Goal: Task Accomplishment & Management: Complete application form

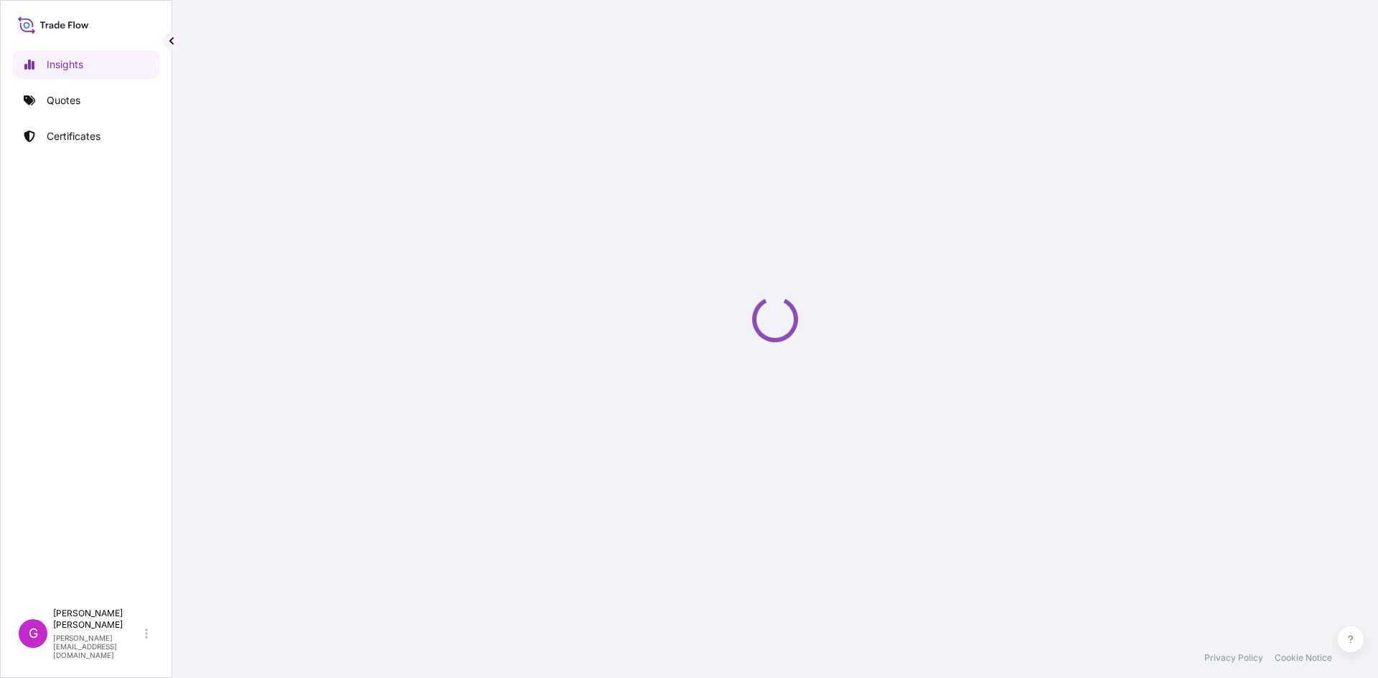
select select "2025"
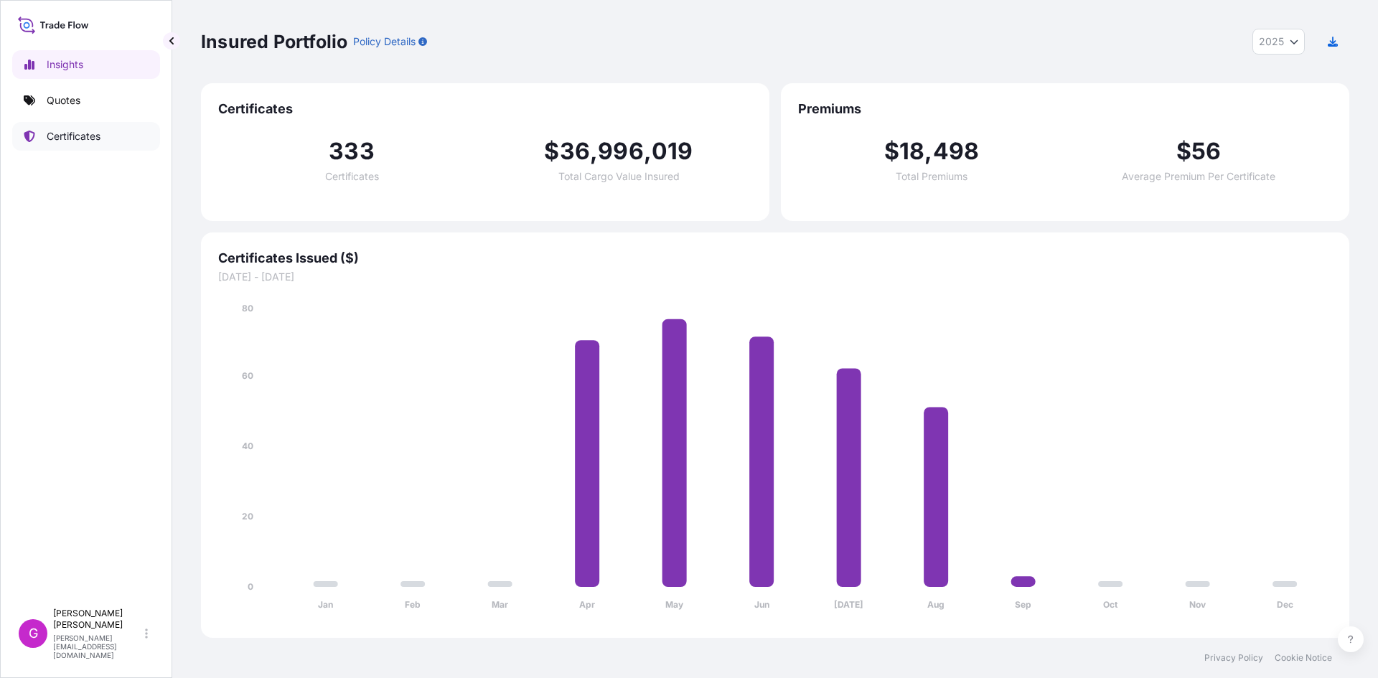
click at [71, 130] on p "Certificates" at bounding box center [74, 136] width 54 height 14
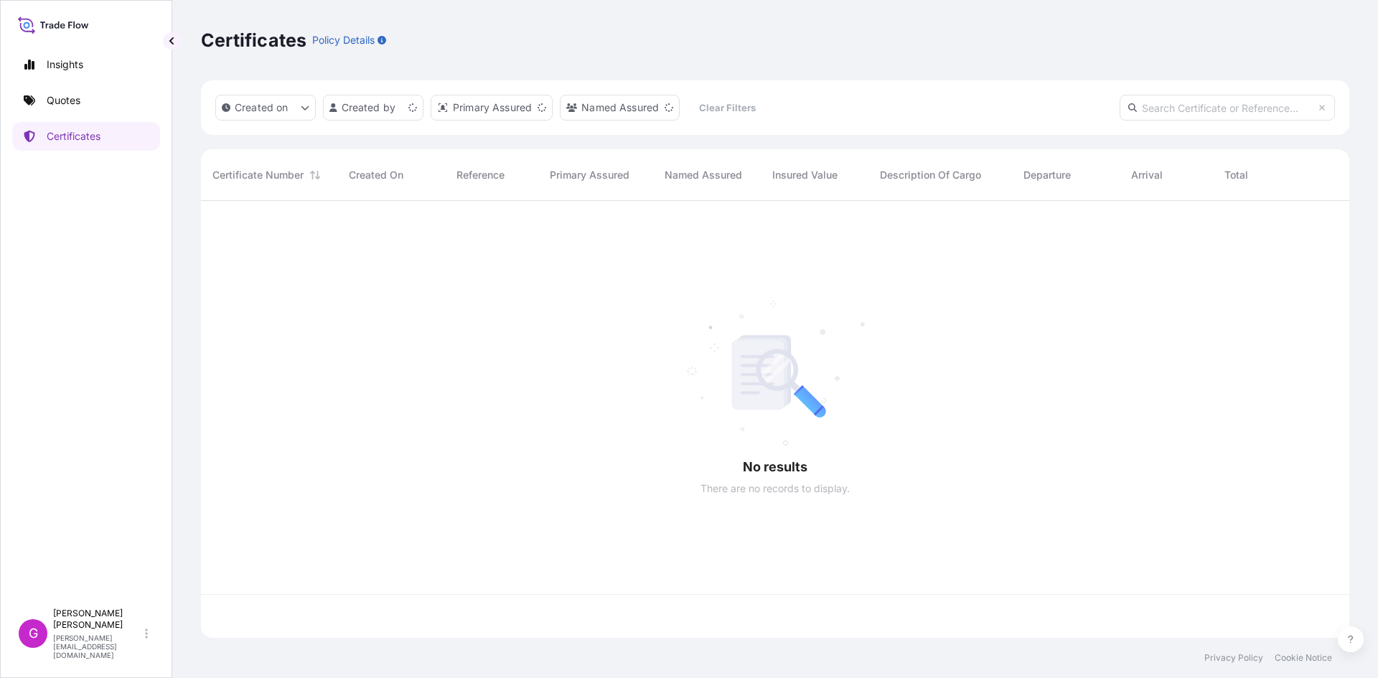
scroll to position [434, 1138]
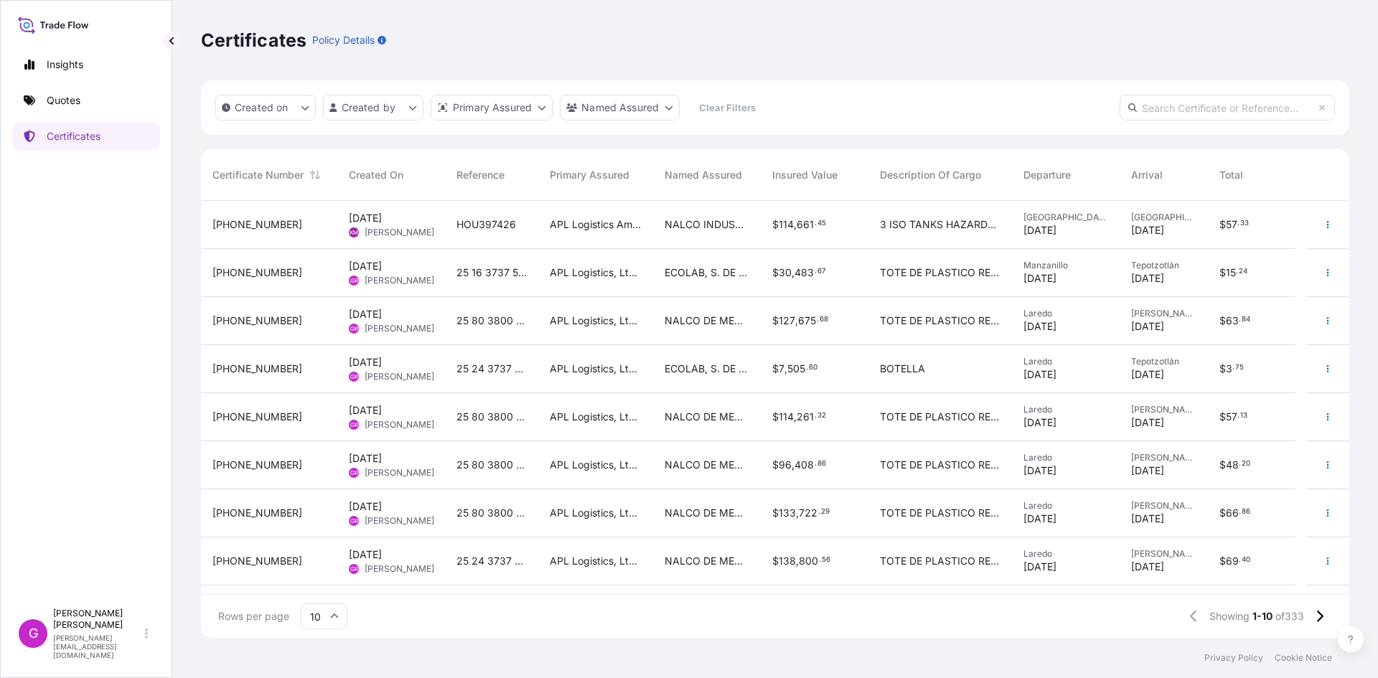
click at [463, 320] on span "25 80 3800 5003829" at bounding box center [491, 321] width 70 height 14
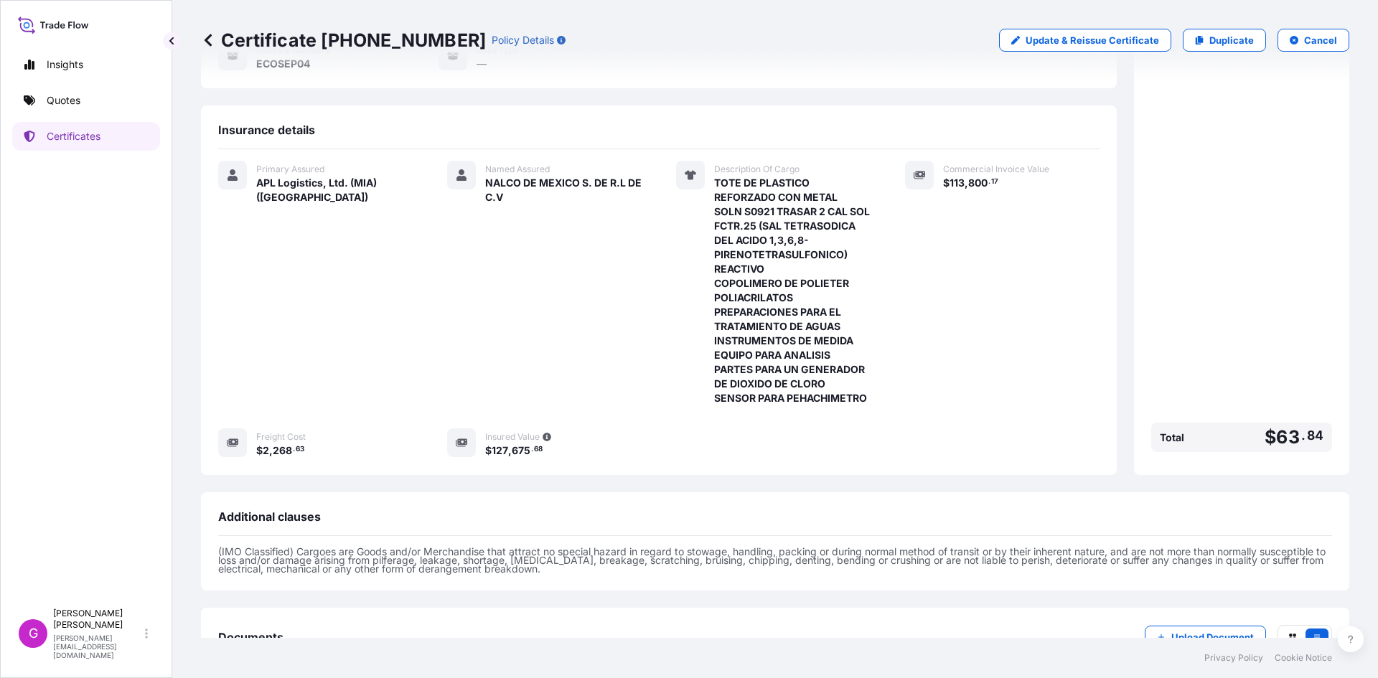
scroll to position [287, 0]
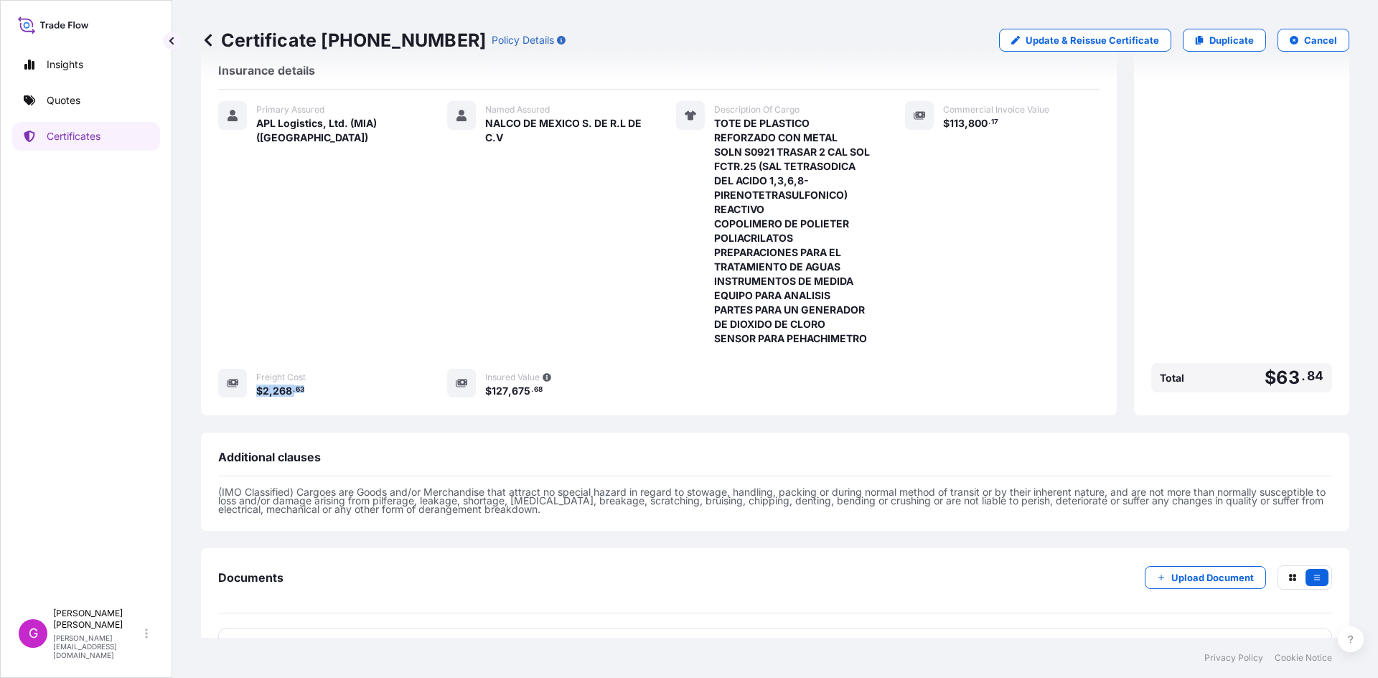
drag, startPoint x: 311, startPoint y: 391, endPoint x: 258, endPoint y: 394, distance: 53.2
click at [258, 394] on div "$ 2 , 268 . 63" at bounding box center [334, 390] width 156 height 15
copy span "$ 2 , 268 . 63"
click at [1198, 39] on link "Duplicate" at bounding box center [1224, 40] width 83 height 23
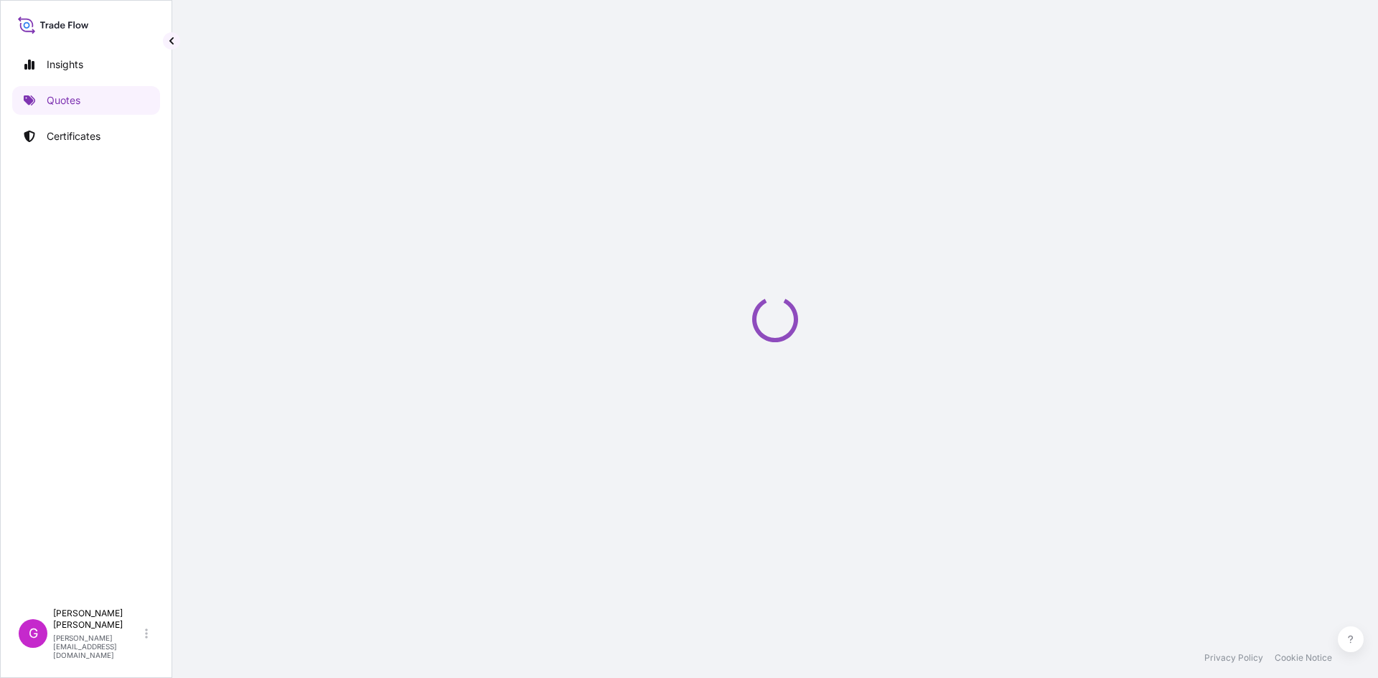
select select "Land"
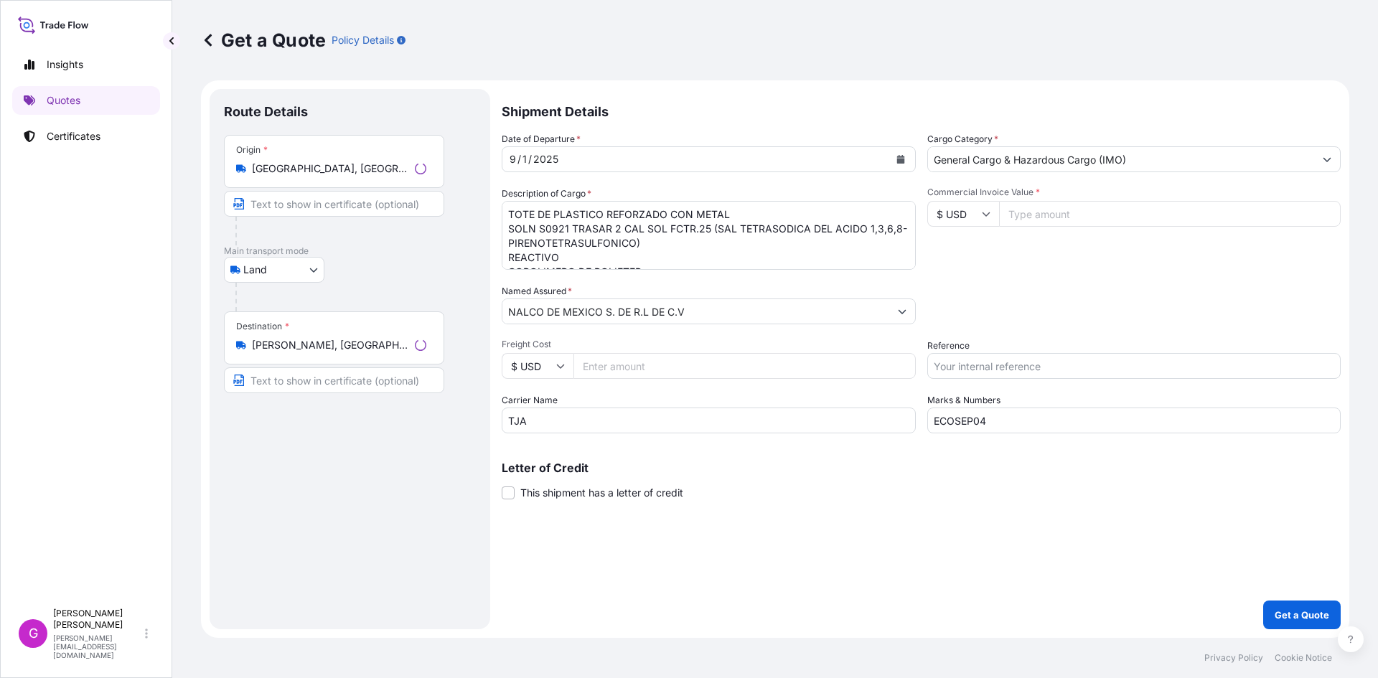
select select "31870"
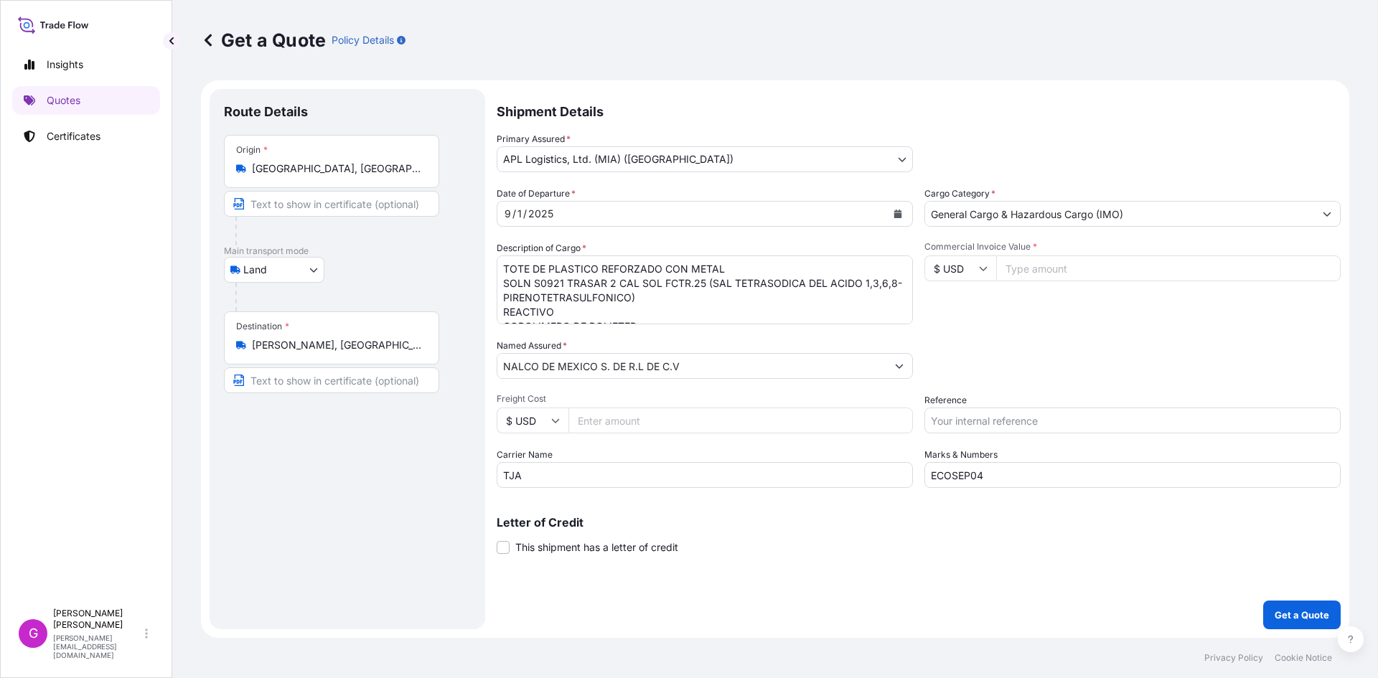
click at [620, 418] on input "Freight Cost" at bounding box center [740, 421] width 344 height 26
paste input "2268.63"
type input "2268.63"
click at [1021, 474] on input "ECOSEP04" at bounding box center [1132, 475] width 416 height 26
drag, startPoint x: 1018, startPoint y: 480, endPoint x: 835, endPoint y: 480, distance: 183.0
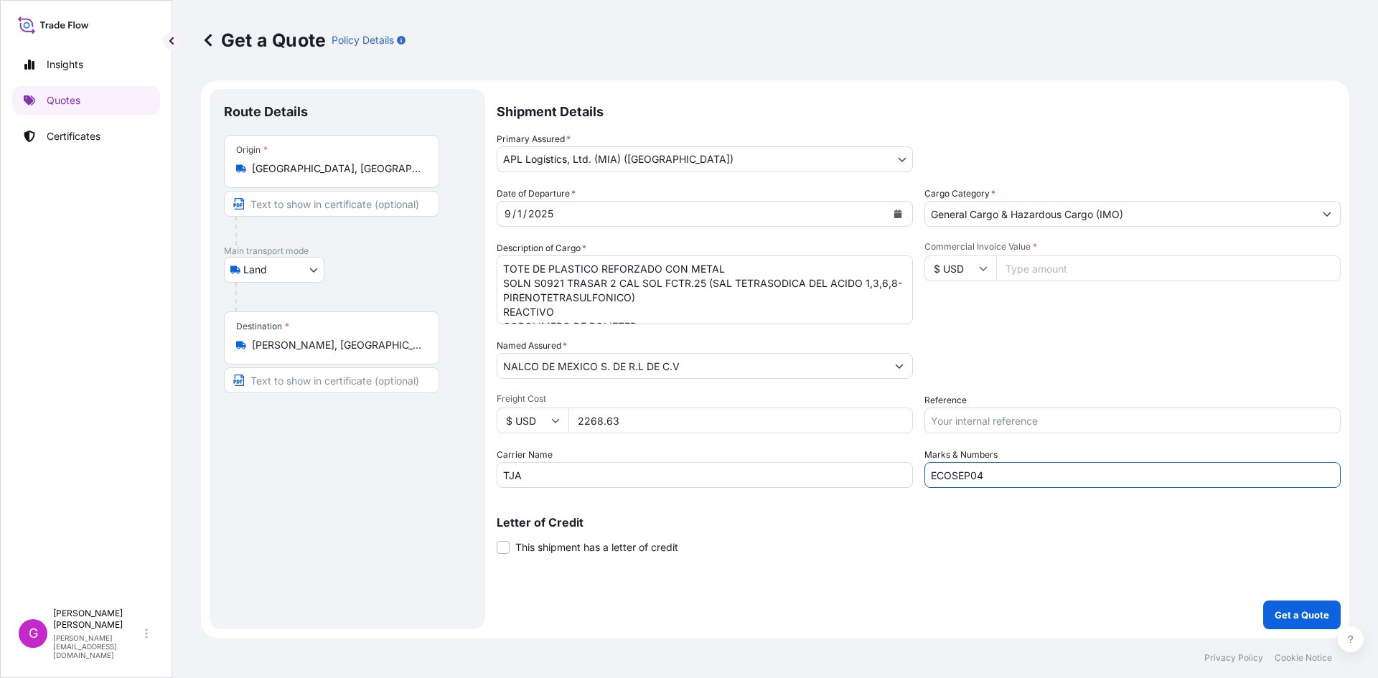
click at [835, 480] on div "Date of Departure * [DATE] Cargo Category * General Cargo & Hazardous Cargo (IM…" at bounding box center [919, 337] width 844 height 301
paste input "5"
type input "ECOSEP05"
drag, startPoint x: 521, startPoint y: 472, endPoint x: 449, endPoint y: 475, distance: 71.9
click at [449, 475] on form "Route Details Place of loading Road / [GEOGRAPHIC_DATA] / Inland Origin * [GEOG…" at bounding box center [775, 359] width 1148 height 558
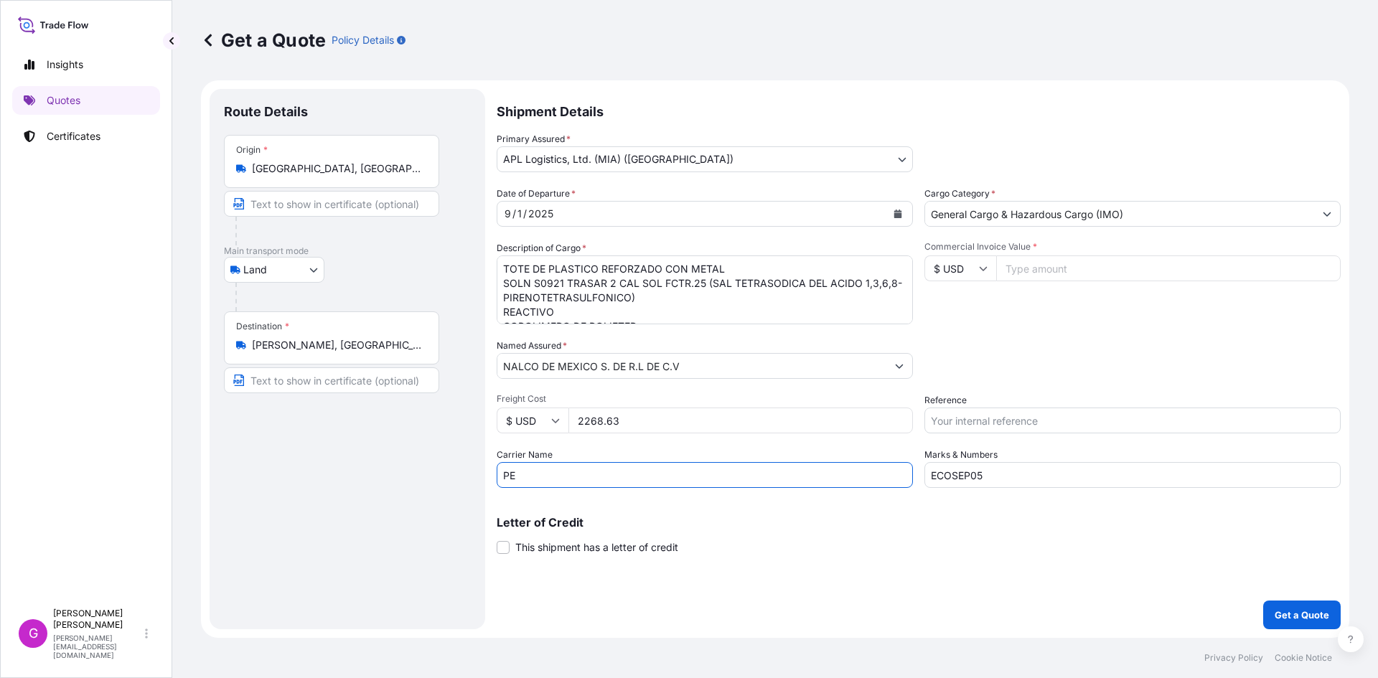
type input "PELUSQUI"
click at [633, 414] on input "2268.63" at bounding box center [740, 421] width 344 height 26
drag, startPoint x: 581, startPoint y: 421, endPoint x: 517, endPoint y: 416, distance: 64.7
click at [517, 416] on div "$ USD 2268.63" at bounding box center [705, 421] width 416 height 26
paste input "1804.06"
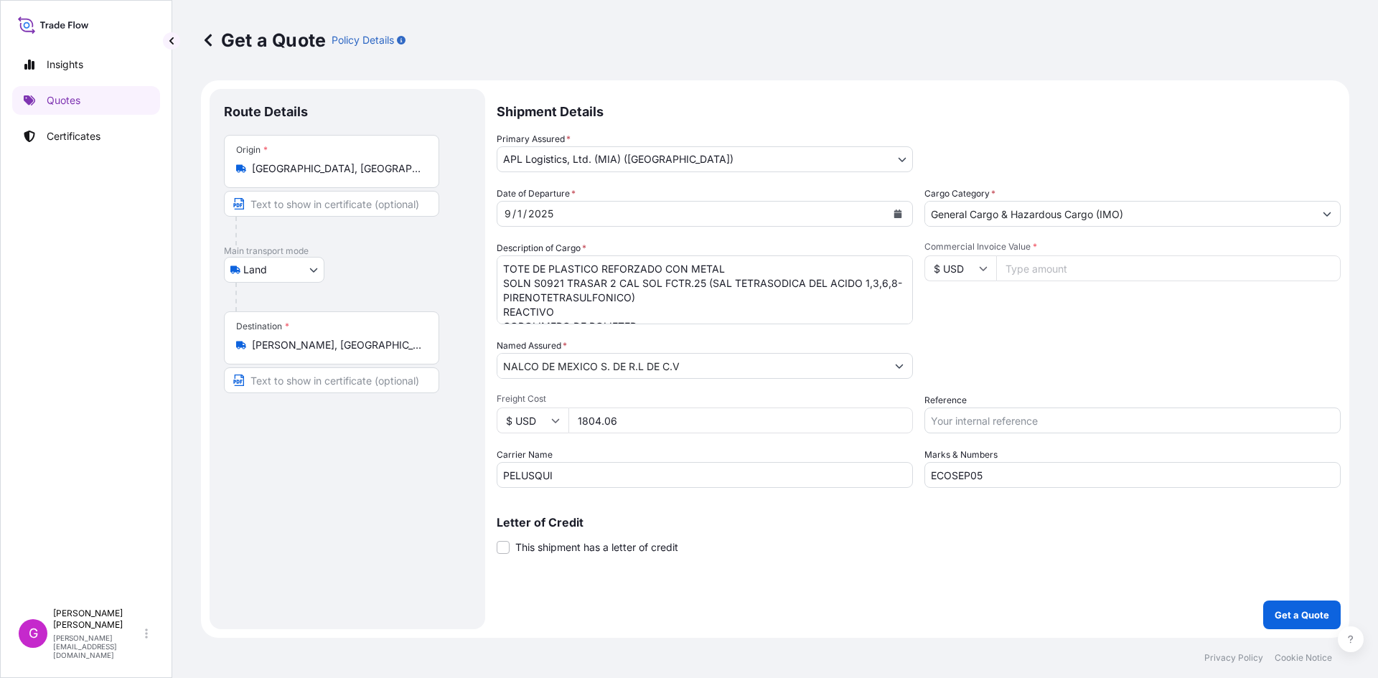
type input "1804.06"
click at [1068, 271] on input "Commercial Invoice Value *" at bounding box center [1168, 269] width 344 height 26
paste input "123697.35"
type input "123697.35"
click at [1018, 411] on input "Reference" at bounding box center [1132, 421] width 416 height 26
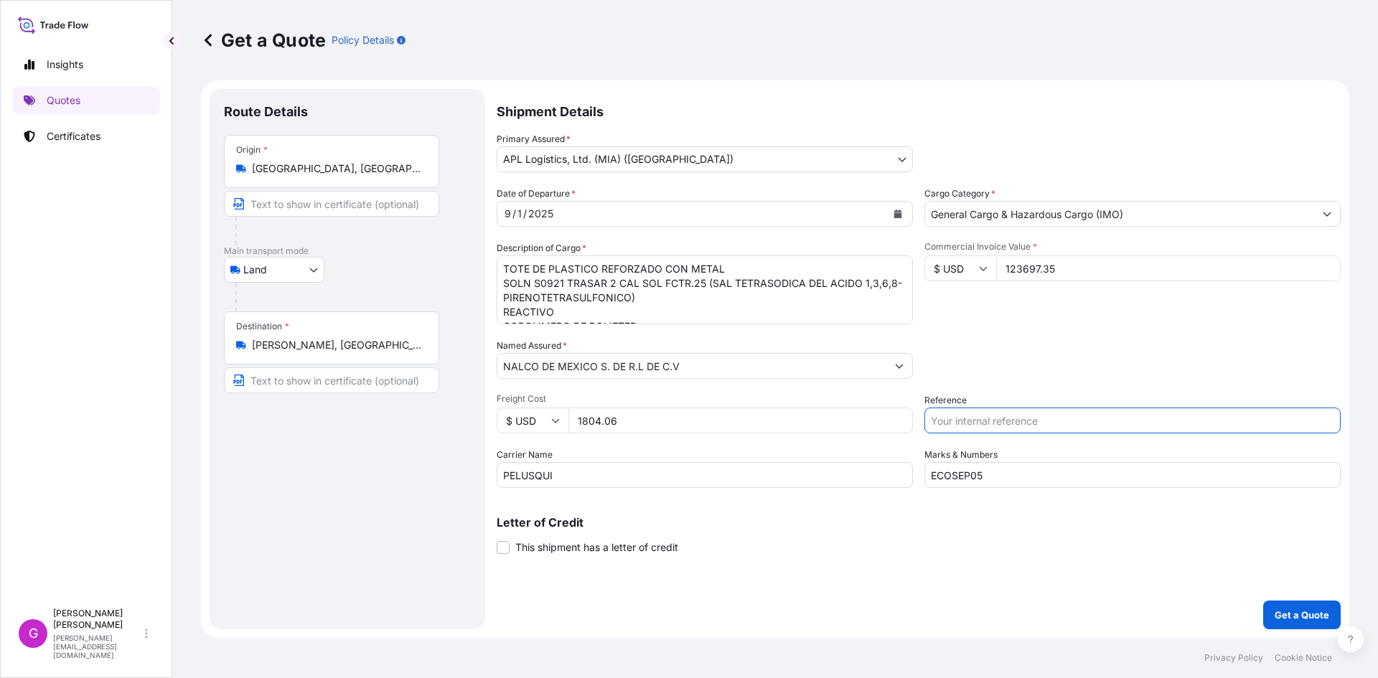
paste input "25 24 3737 5010031"
type input "25 24 3737 5010031"
click at [906, 218] on button "Calendar" at bounding box center [897, 213] width 23 height 23
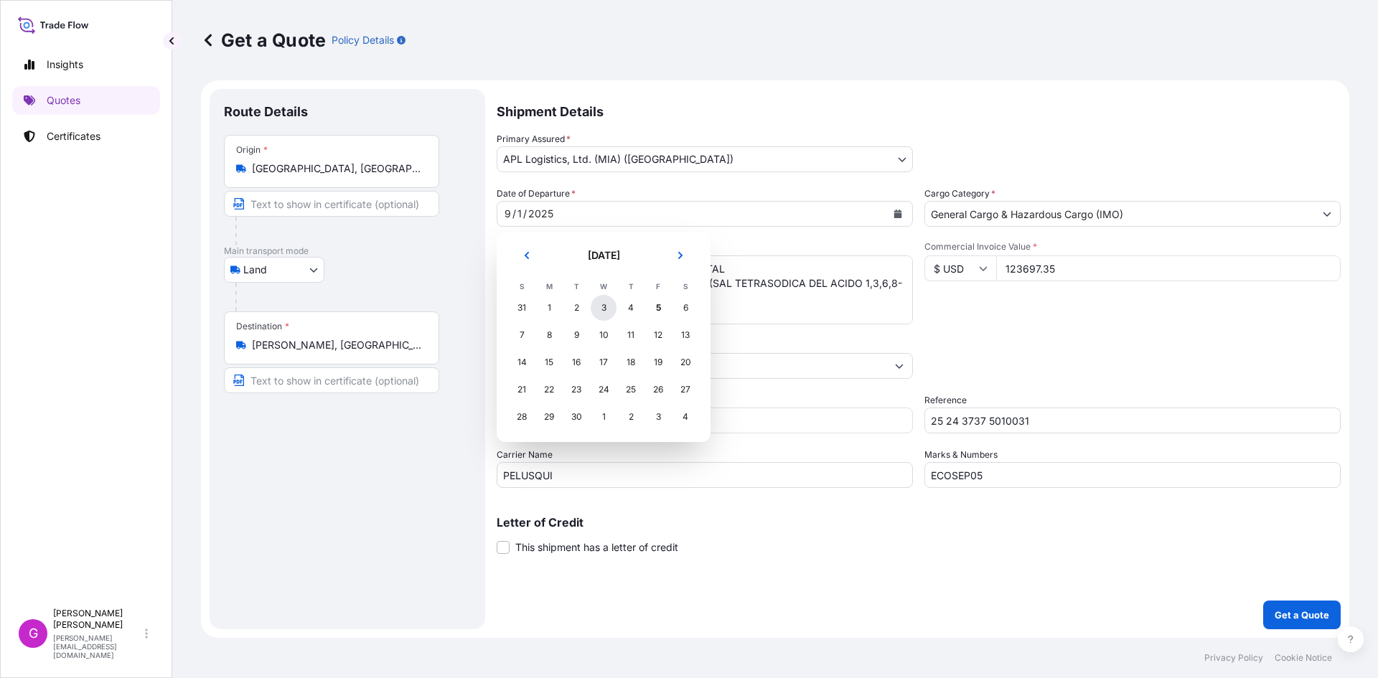
click at [611, 315] on div "3" at bounding box center [604, 308] width 26 height 26
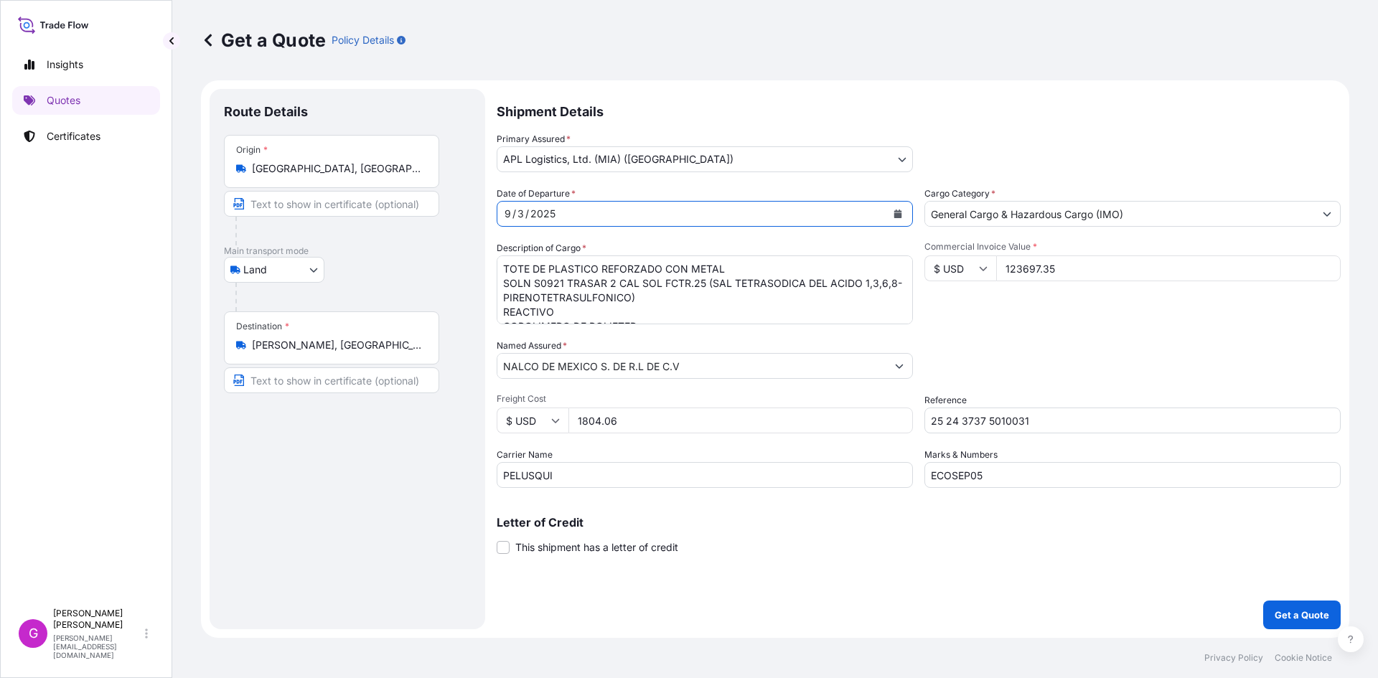
click at [893, 211] on button "Calendar" at bounding box center [897, 213] width 23 height 23
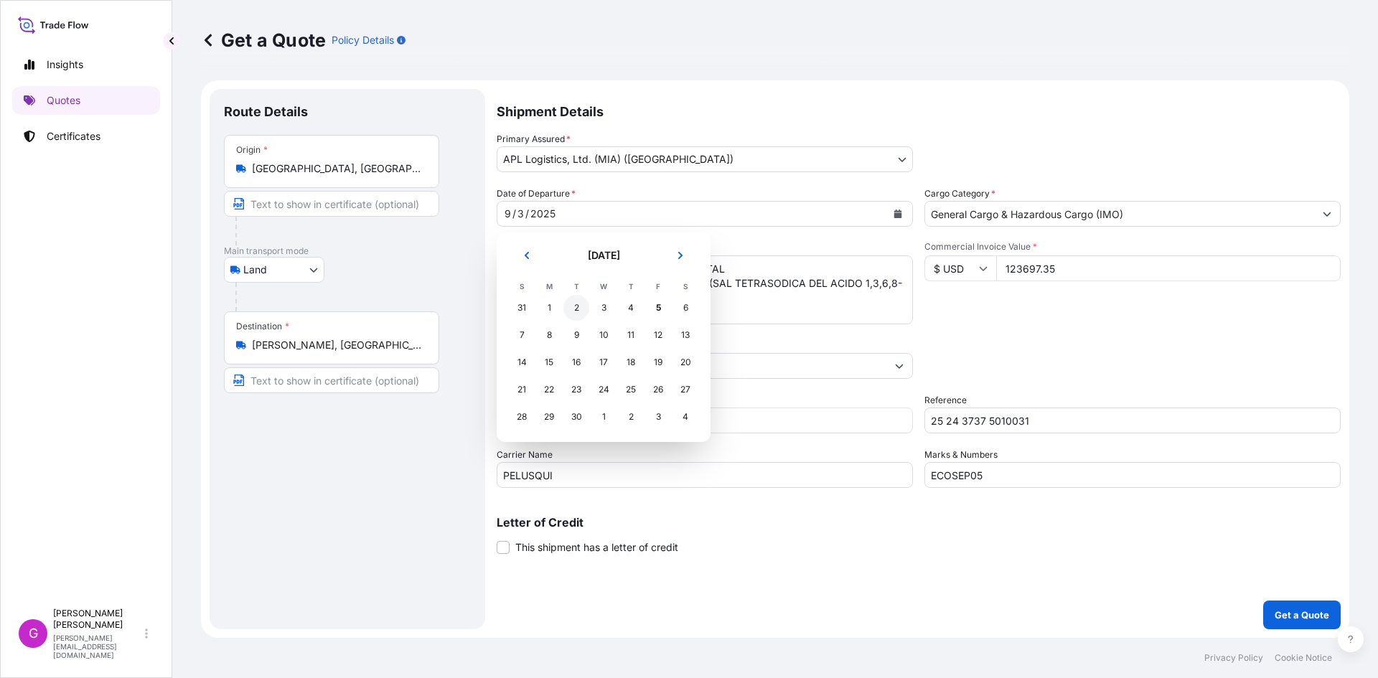
click at [572, 307] on tr "31 1 2 3 4 5 6" at bounding box center [603, 307] width 191 height 27
click at [572, 307] on div "2" at bounding box center [576, 308] width 26 height 26
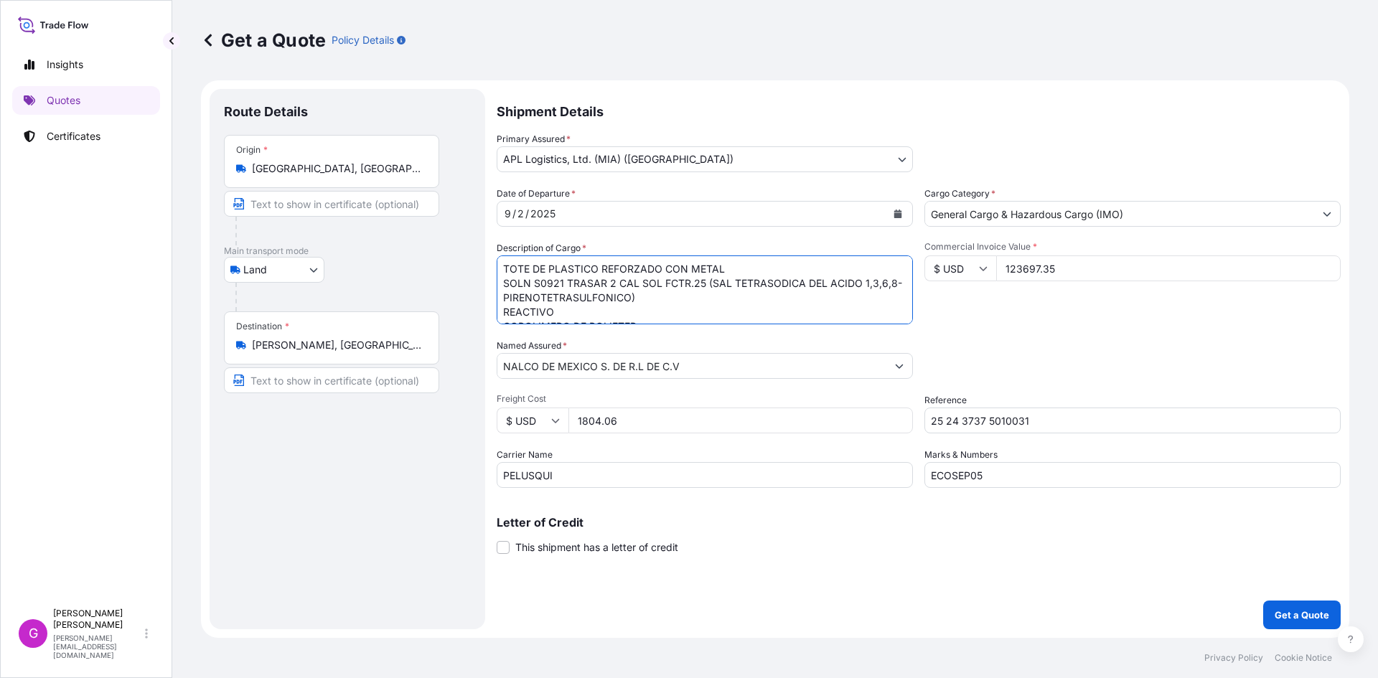
scroll to position [116, 0]
drag, startPoint x: 502, startPoint y: 266, endPoint x: 1069, endPoint y: 496, distance: 611.7
click at [1069, 496] on div "Shipment Details Primary Assured * APL Logistics, Ltd. (MIA) ([GEOGRAPHIC_DATA]…" at bounding box center [919, 359] width 844 height 540
paste textarea
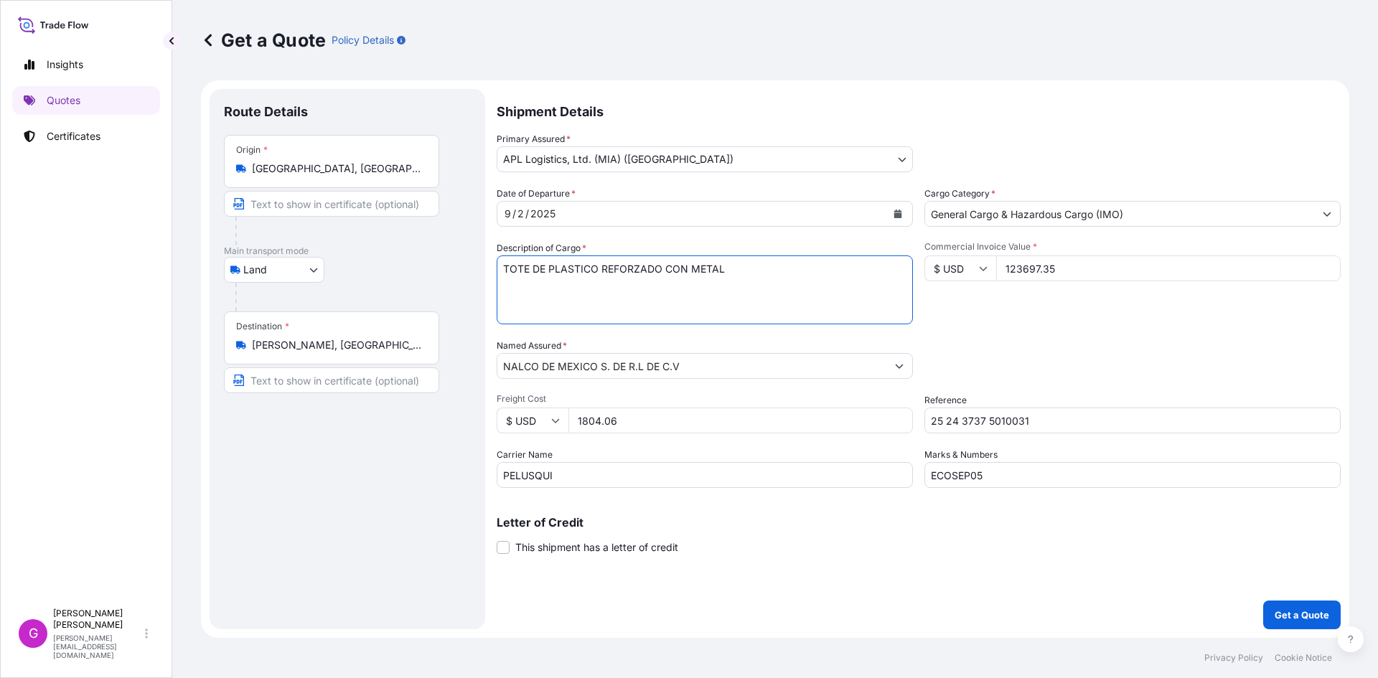
paste textarea "NALCO 1T60 (COPOLIMERO)"
type textarea "TOTE DE PLASTICO REFORZADO CON METAL NALCO 1T60 (COPOLIMERO)"
click at [1027, 268] on input "123697.35" at bounding box center [1168, 269] width 344 height 26
click at [599, 431] on input "1804.06" at bounding box center [740, 421] width 344 height 26
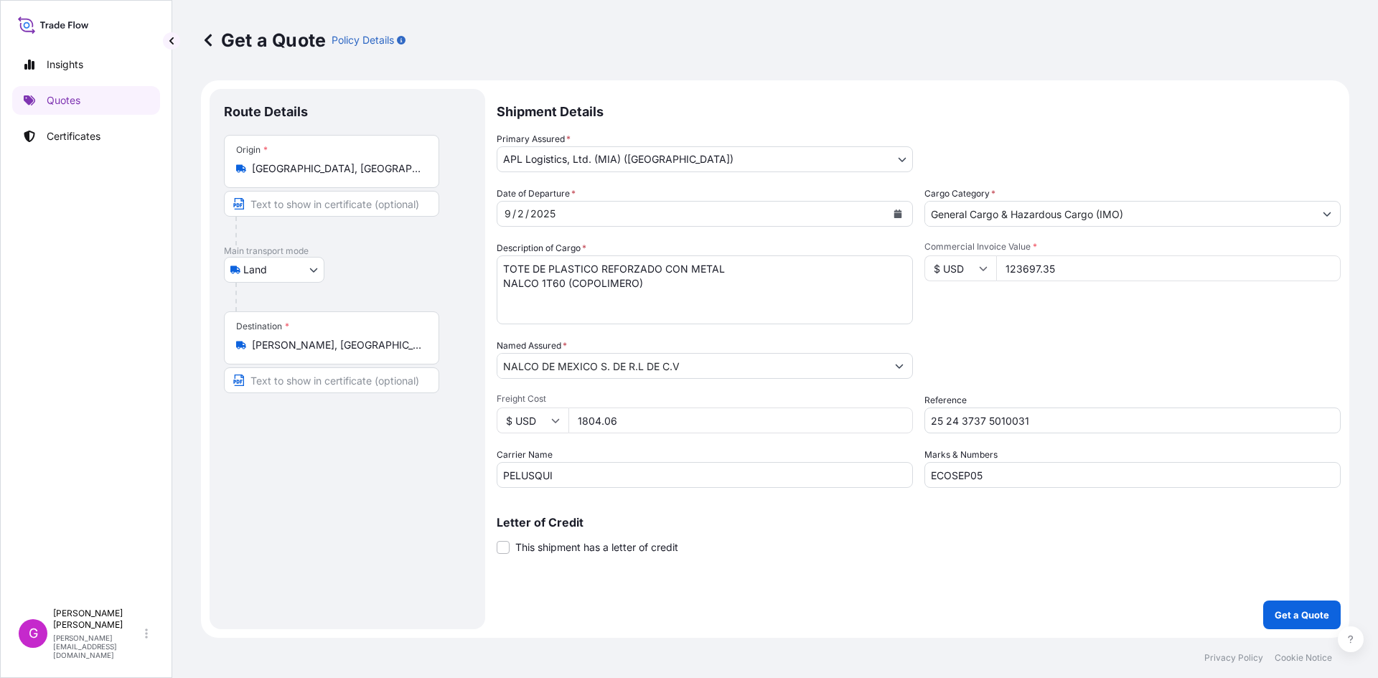
click at [599, 431] on input "1804.06" at bounding box center [740, 421] width 344 height 26
click at [1310, 607] on button "Get a Quote" at bounding box center [1302, 615] width 78 height 29
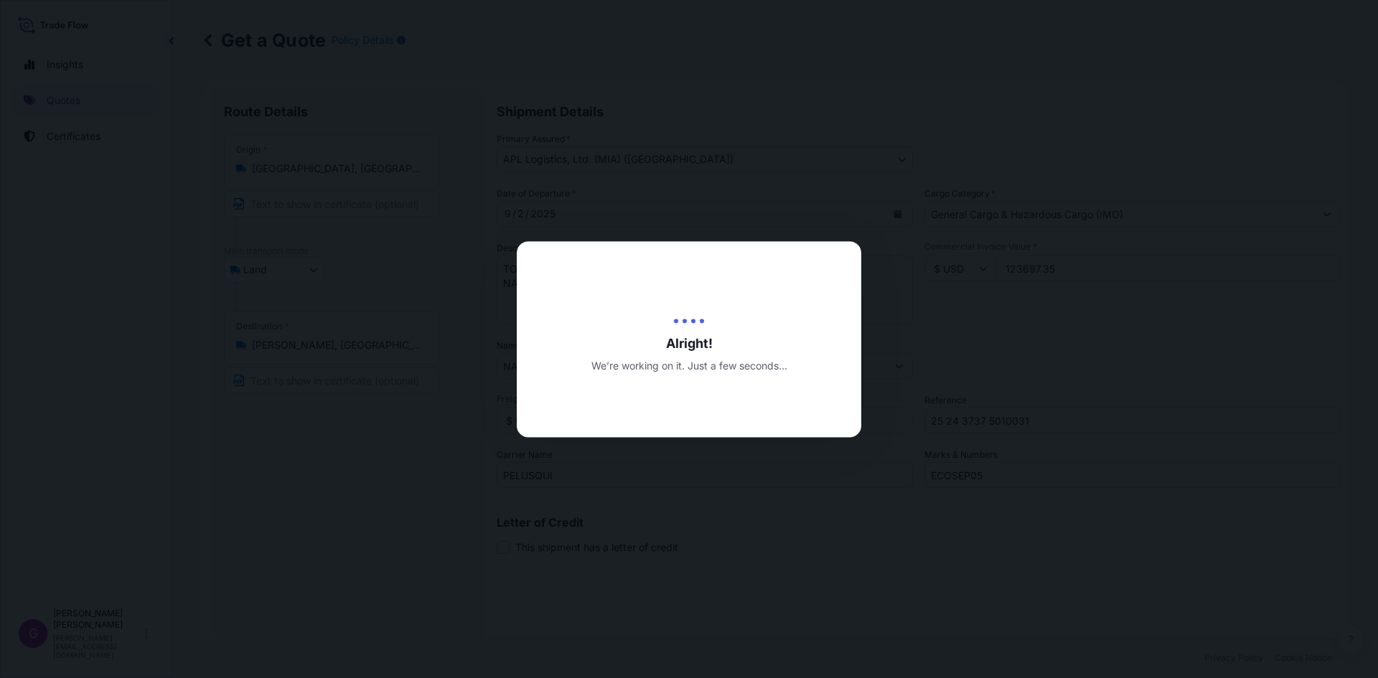
type input "[DATE]"
select select "Land"
select select "31870"
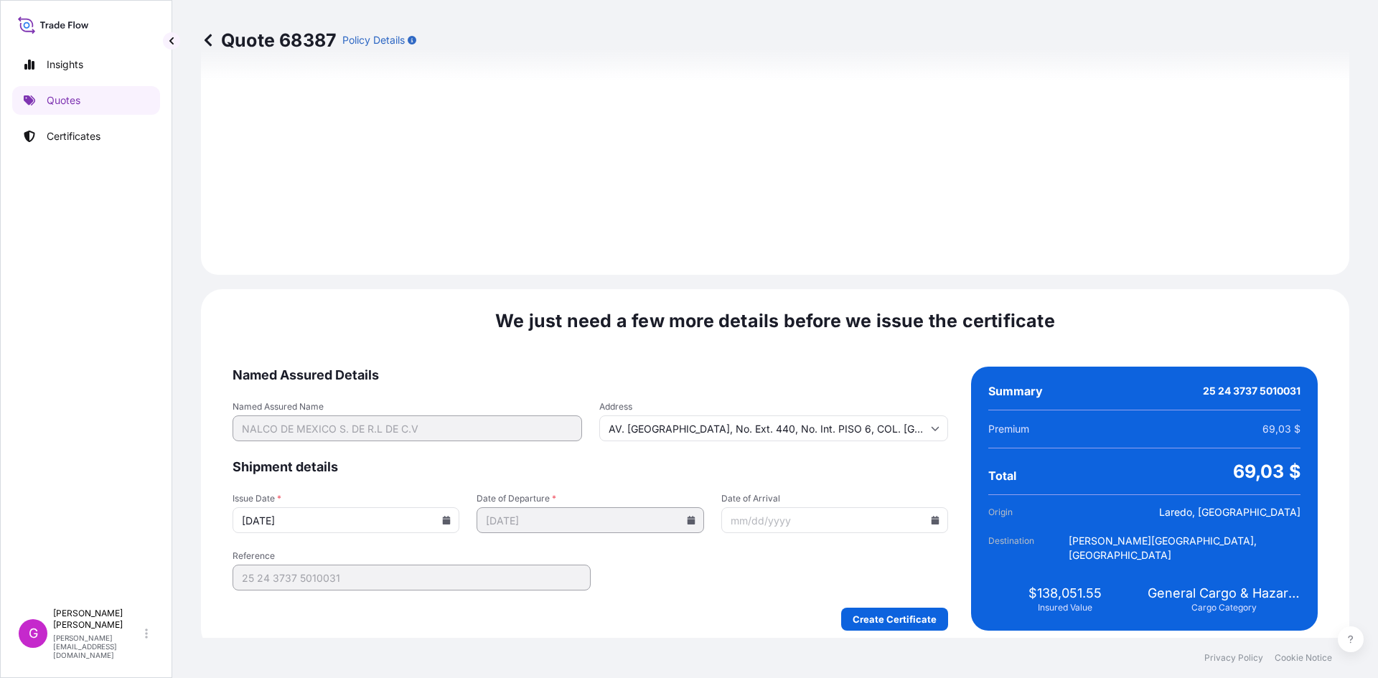
scroll to position [1713, 0]
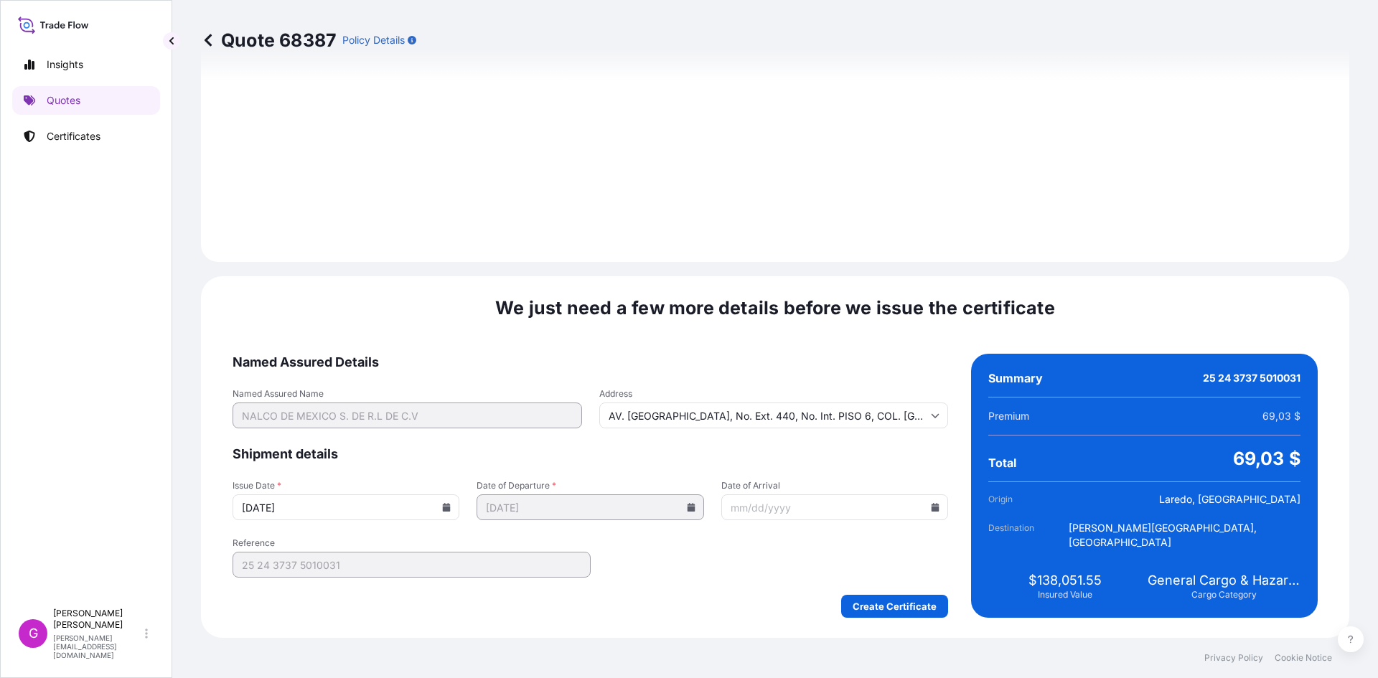
click at [932, 505] on icon at bounding box center [936, 507] width 8 height 9
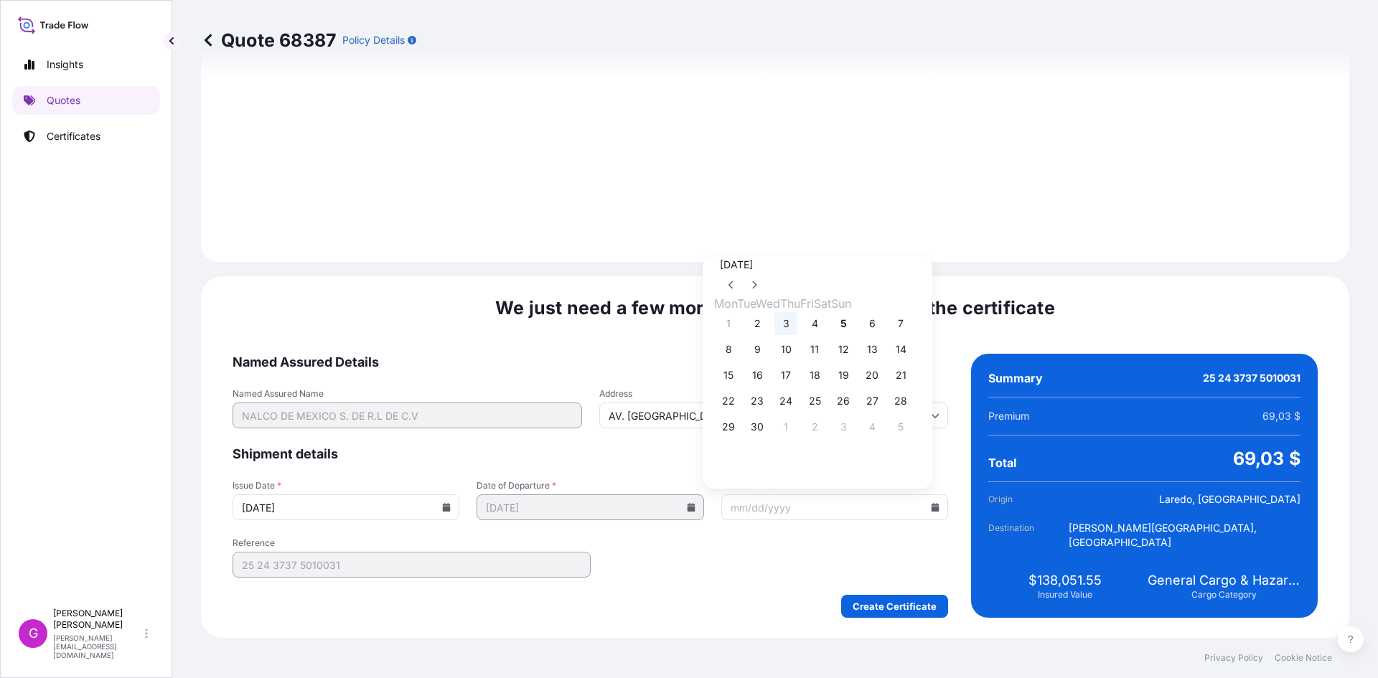
click at [797, 329] on button "3" at bounding box center [785, 323] width 23 height 23
type input "[DATE]"
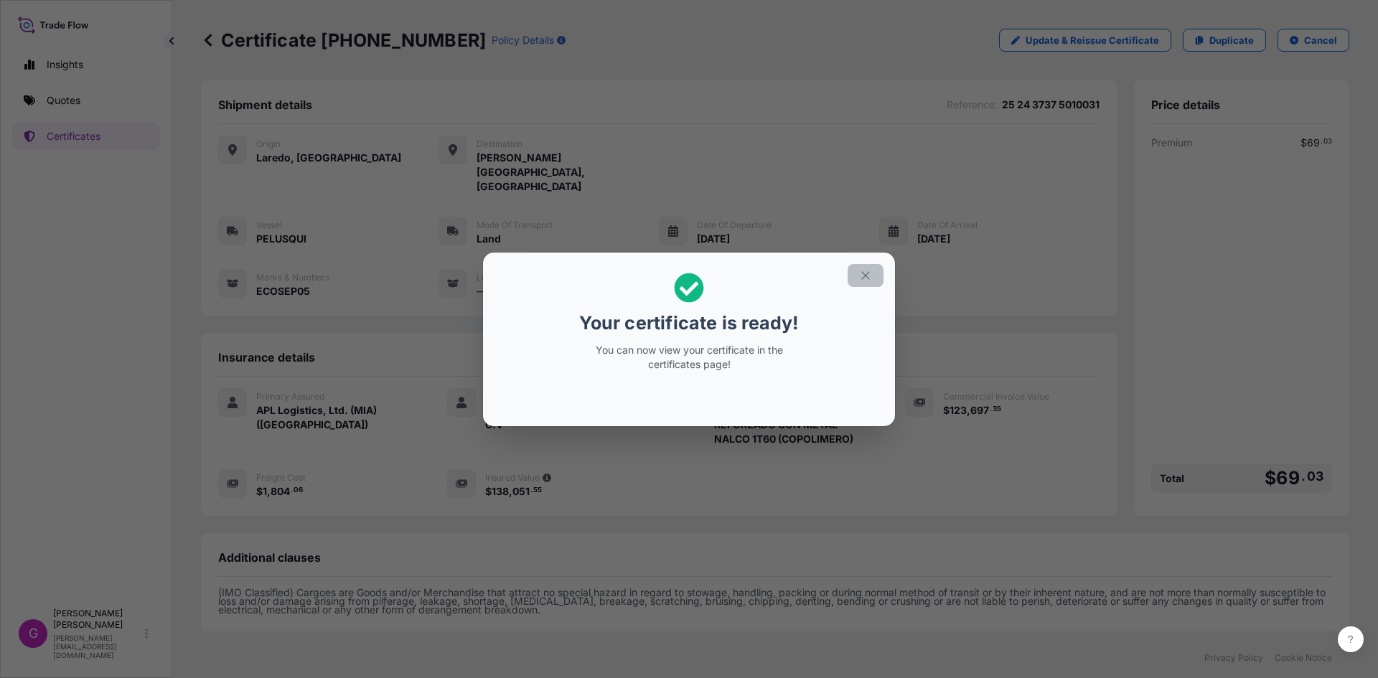
click at [867, 272] on icon "button" at bounding box center [865, 275] width 13 height 13
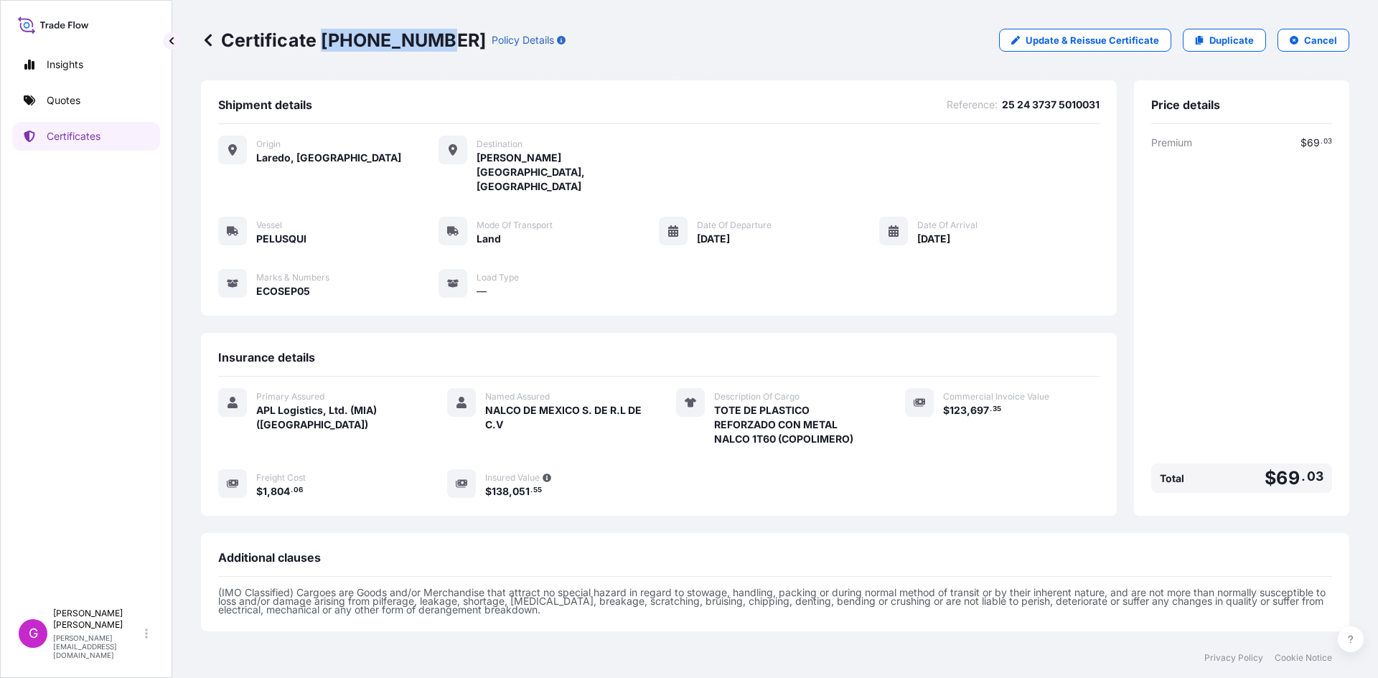
drag, startPoint x: 433, startPoint y: 34, endPoint x: 324, endPoint y: 41, distance: 110.0
click at [324, 41] on p "Certificate [PHONE_NUMBER]" at bounding box center [343, 40] width 285 height 23
copy p "[PHONE_NUMBER]"
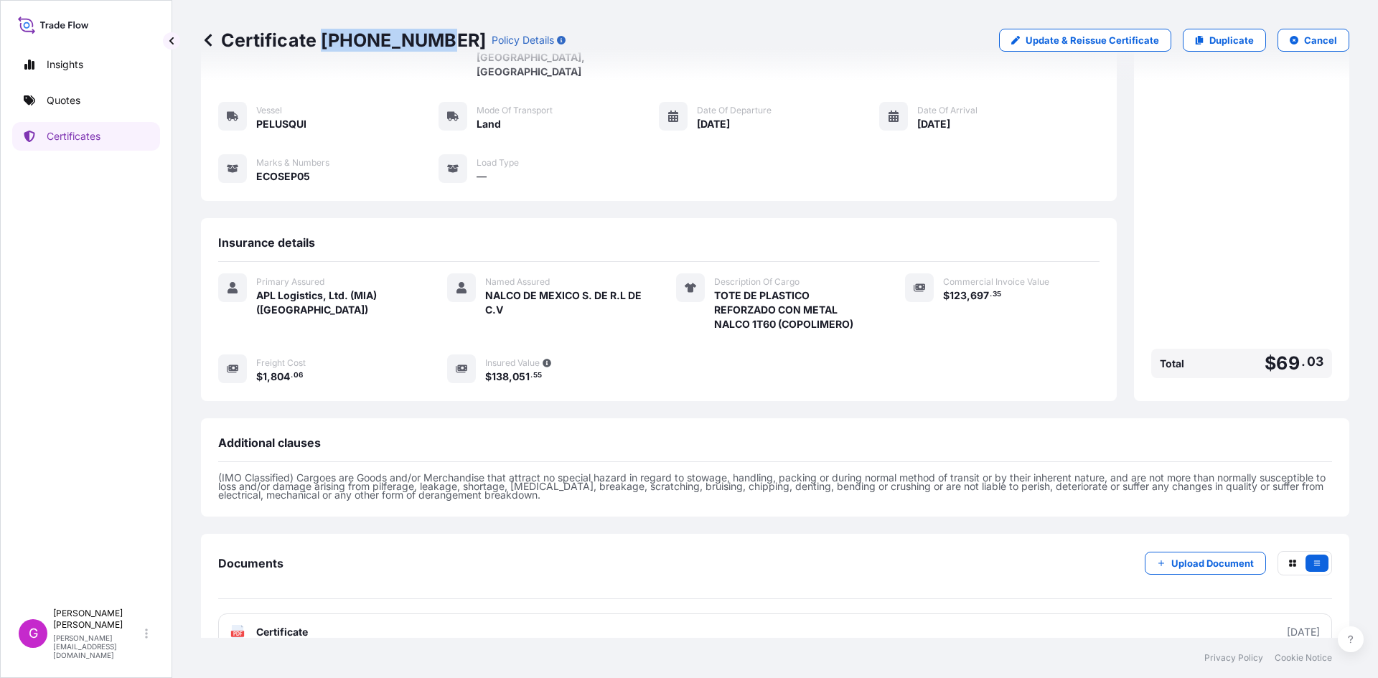
scroll to position [116, 0]
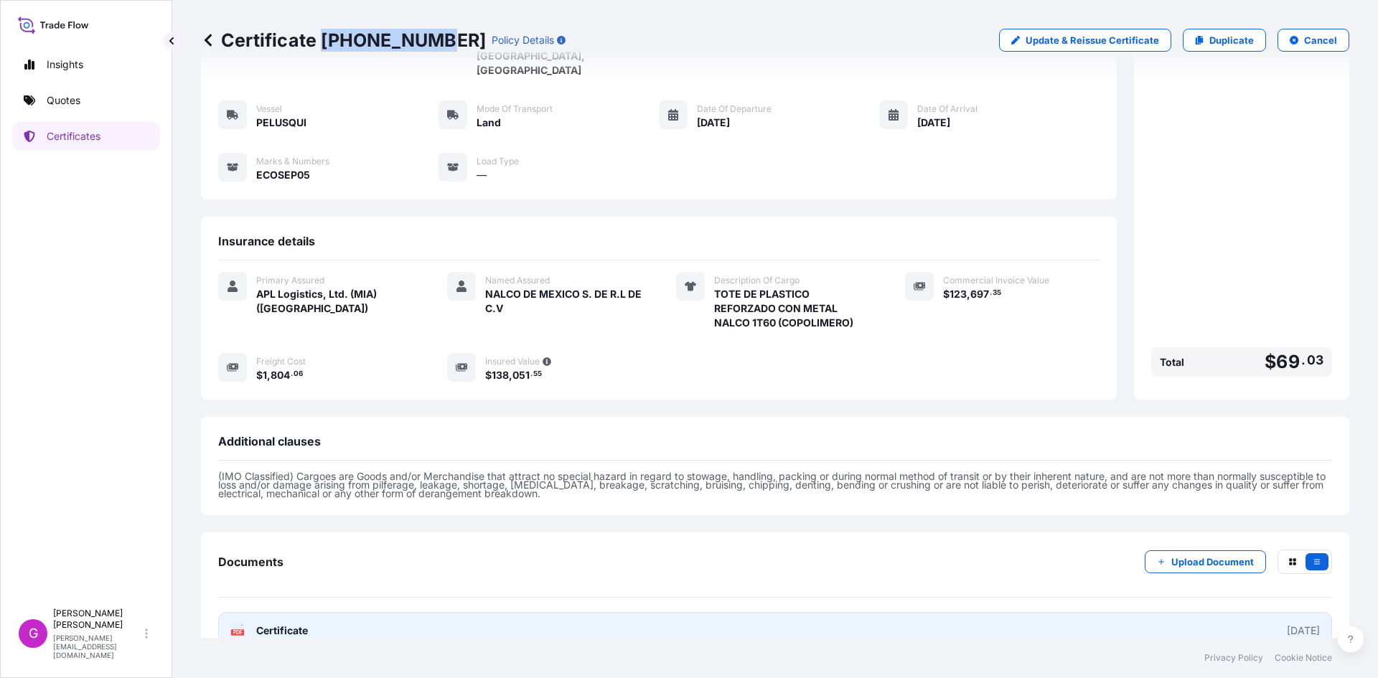
click at [339, 614] on link "PDF Certificate [DATE]" at bounding box center [775, 630] width 1114 height 37
